Goal: Task Accomplishment & Management: Manage account settings

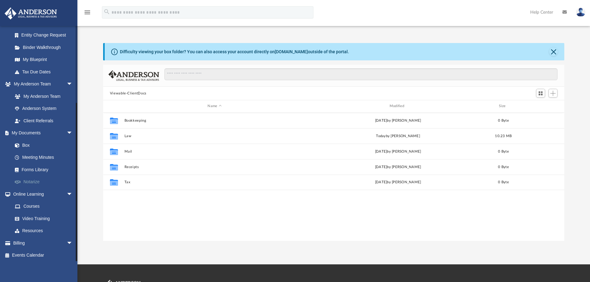
scroll to position [110, 0]
click at [33, 142] on link "Box" at bounding box center [45, 144] width 73 height 12
click at [554, 95] on span "Add" at bounding box center [552, 93] width 5 height 5
click at [541, 107] on li "Upload" at bounding box center [544, 106] width 20 height 7
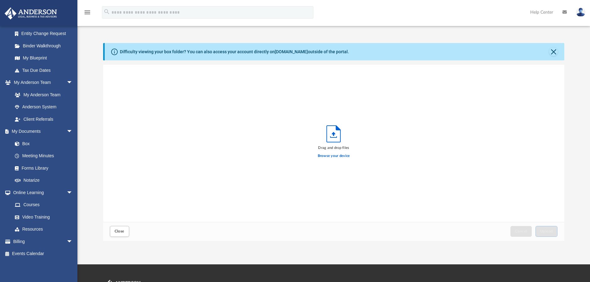
scroll to position [152, 457]
click at [331, 141] on icon "Upload" at bounding box center [334, 134] width 14 height 16
click at [332, 157] on label "Browse your device" at bounding box center [334, 156] width 32 height 6
click at [0, 0] on input "Browse your device" at bounding box center [0, 0] width 0 height 0
click at [551, 229] on button "Upload" at bounding box center [546, 231] width 22 height 11
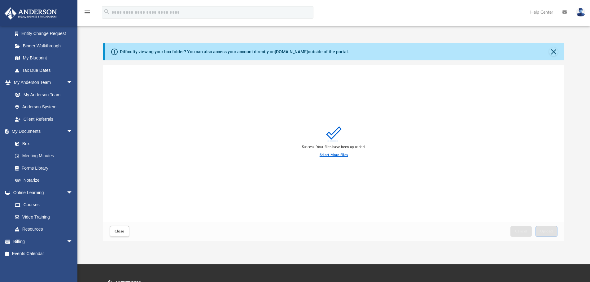
click at [337, 154] on label "Select More Files" at bounding box center [334, 155] width 28 height 6
click at [0, 0] on input "Select More Files" at bounding box center [0, 0] width 0 height 0
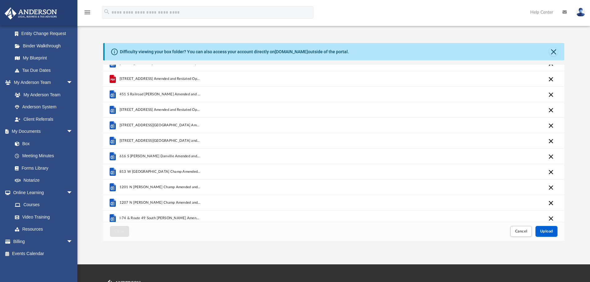
scroll to position [59, 0]
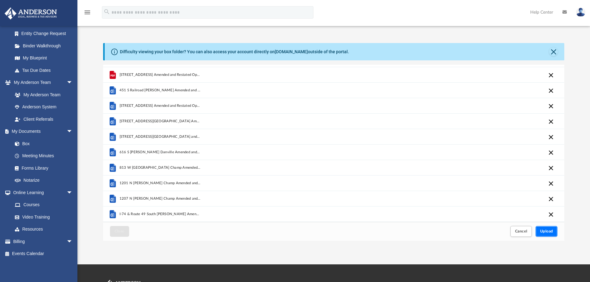
click at [550, 231] on span "Upload" at bounding box center [546, 231] width 13 height 4
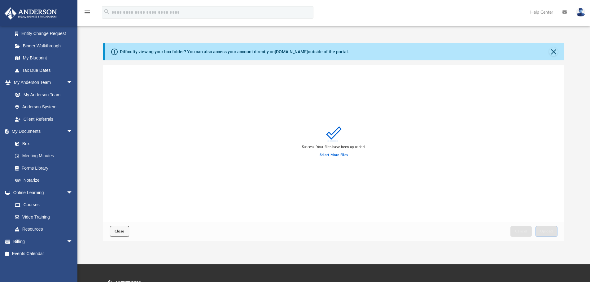
click at [118, 234] on button "Close" at bounding box center [119, 231] width 19 height 11
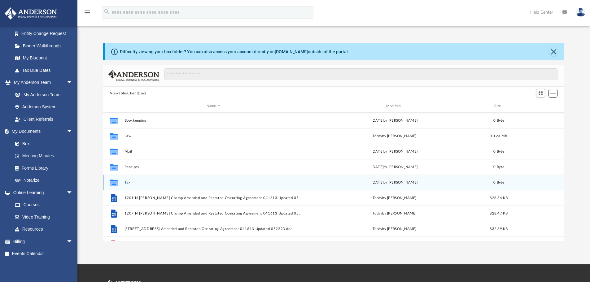
scroll to position [31, 0]
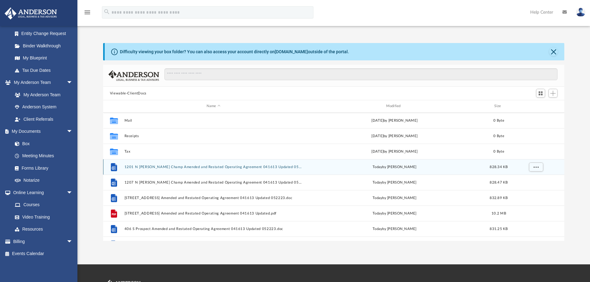
click at [140, 166] on button "1201 N Mattis Champ Amended and Restated Operating Agreement 041613 Updated 052…" at bounding box center [213, 167] width 178 height 4
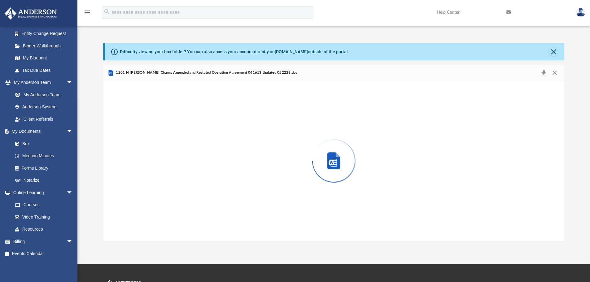
click at [140, 166] on div "Preview" at bounding box center [333, 161] width 461 height 160
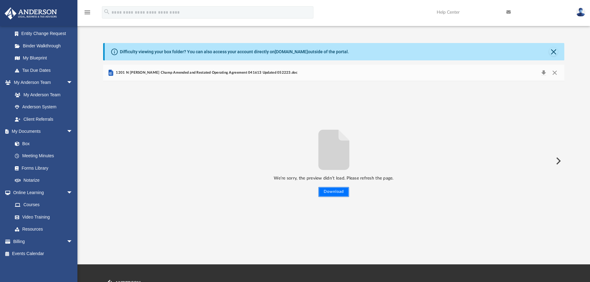
click at [336, 192] on button "Download" at bounding box center [333, 192] width 31 height 10
click at [555, 72] on button "Close" at bounding box center [554, 72] width 11 height 9
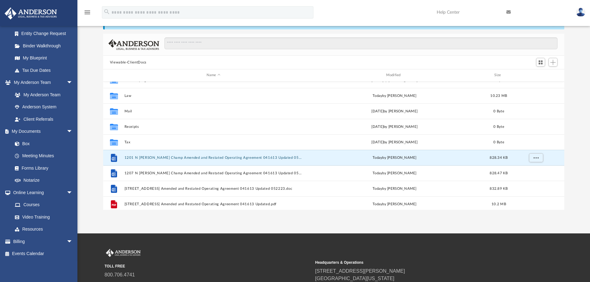
scroll to position [0, 0]
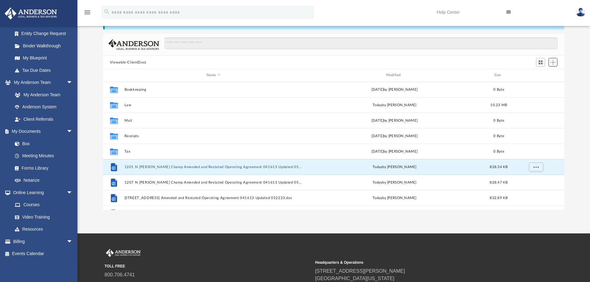
click at [553, 61] on span "Add" at bounding box center [552, 62] width 5 height 5
click at [541, 78] on li "Upload" at bounding box center [544, 75] width 20 height 7
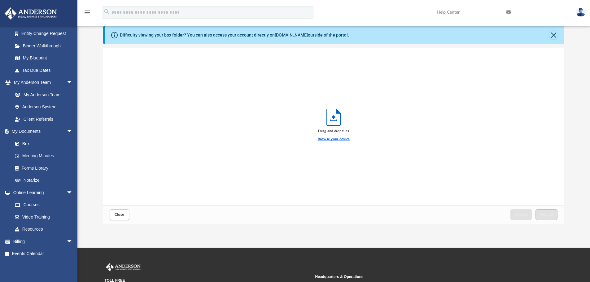
scroll to position [31, 0]
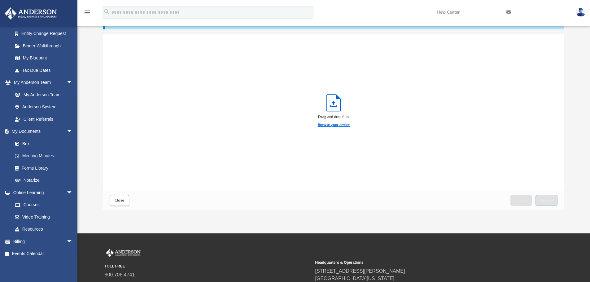
click at [336, 125] on label "Browse your device" at bounding box center [334, 125] width 32 height 6
click at [0, 0] on input "Browse your device" at bounding box center [0, 0] width 0 height 0
click at [522, 200] on span "Cancel" at bounding box center [521, 201] width 12 height 4
click at [344, 123] on label "Browse your device" at bounding box center [334, 125] width 32 height 6
click at [0, 0] on input "Browse your device" at bounding box center [0, 0] width 0 height 0
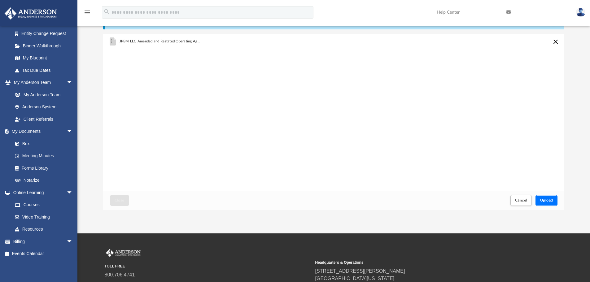
click at [551, 197] on button "Upload" at bounding box center [546, 200] width 22 height 11
click at [124, 199] on span "Close" at bounding box center [120, 201] width 10 height 4
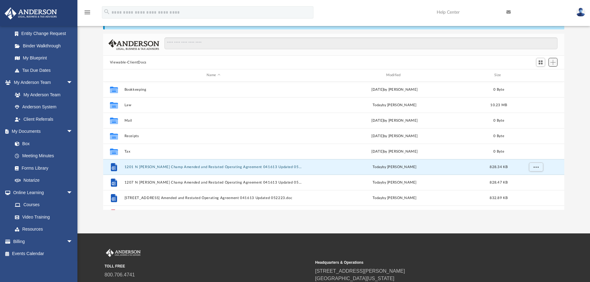
click at [551, 63] on span "Add" at bounding box center [552, 62] width 5 height 5
click at [540, 73] on li "Upload" at bounding box center [544, 75] width 20 height 7
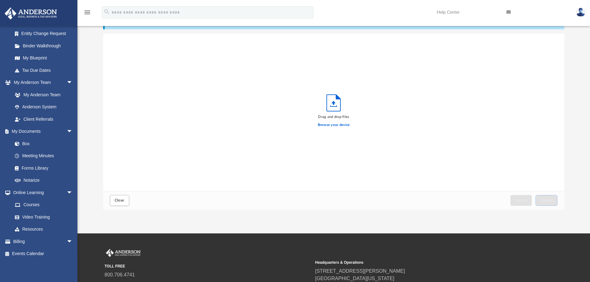
scroll to position [152, 457]
click at [334, 125] on label "Browse your device" at bounding box center [334, 125] width 32 height 6
click at [0, 0] on input "Browse your device" at bounding box center [0, 0] width 0 height 0
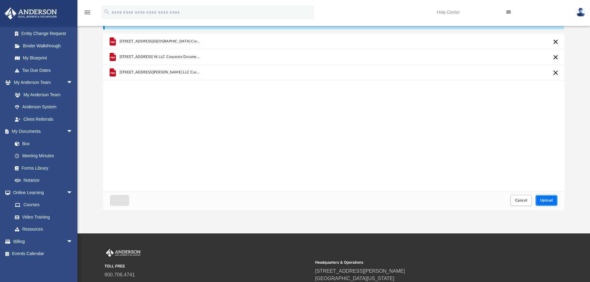
click at [546, 196] on button "Upload" at bounding box center [546, 200] width 22 height 11
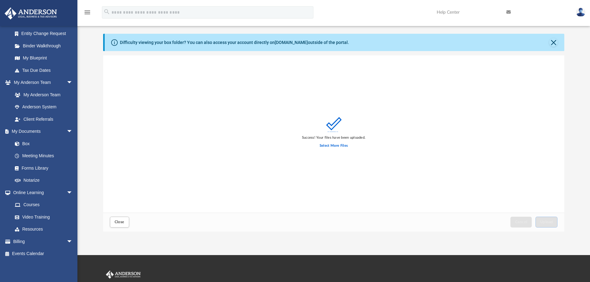
scroll to position [0, 0]
